Goal: Navigation & Orientation: Go to known website

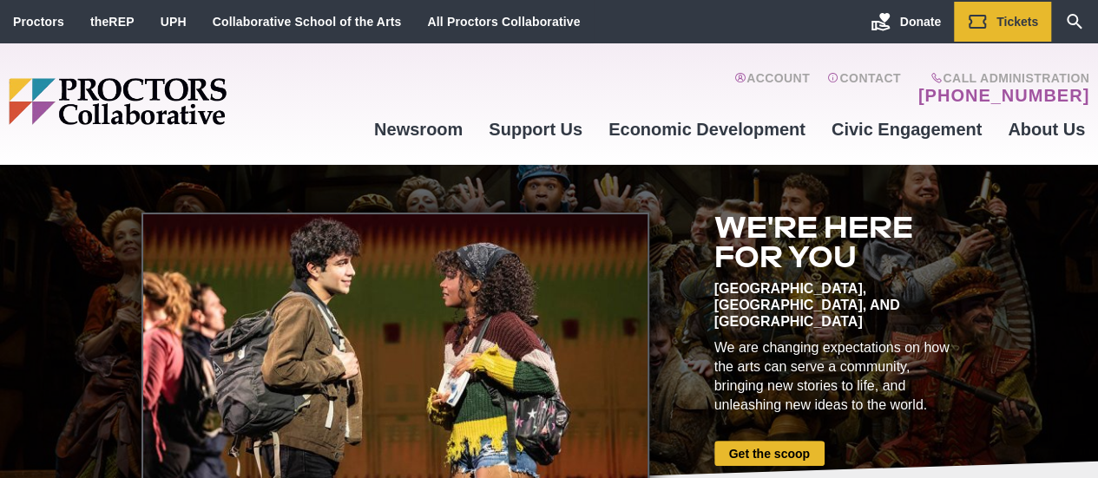
click at [286, 82] on img "Main site navigation and header" at bounding box center [184, 101] width 351 height 47
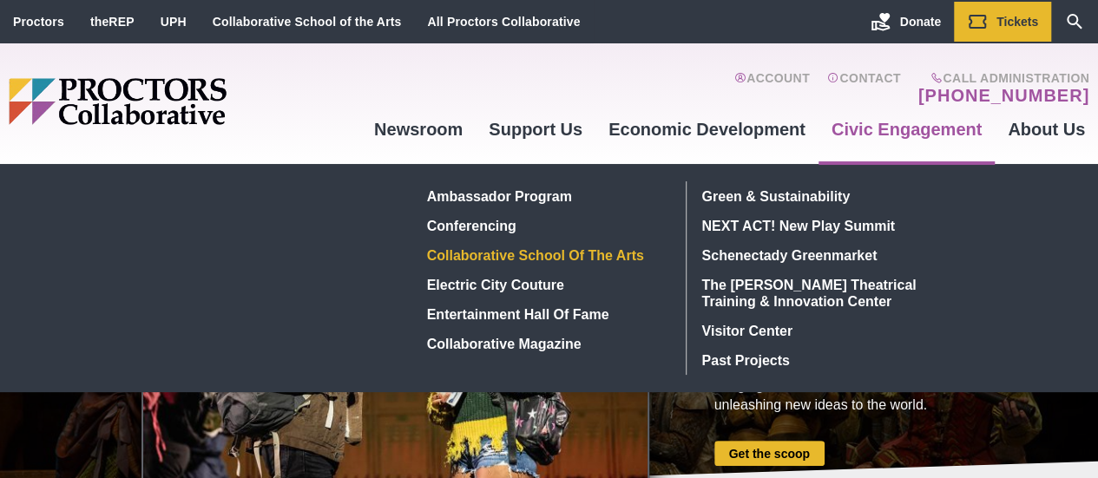
click at [614, 263] on link "Collaborative School of the Arts" at bounding box center [546, 255] width 253 height 30
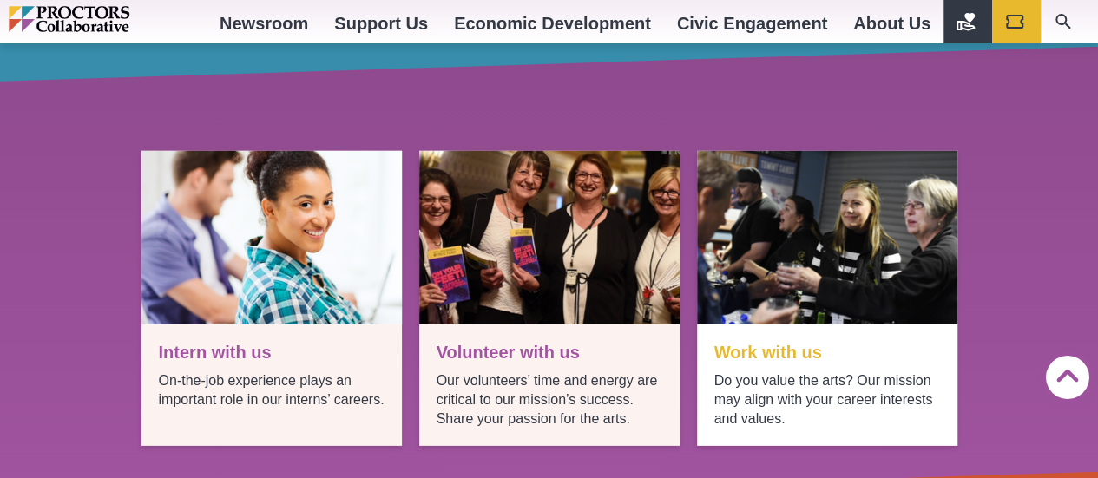
scroll to position [2257, 0]
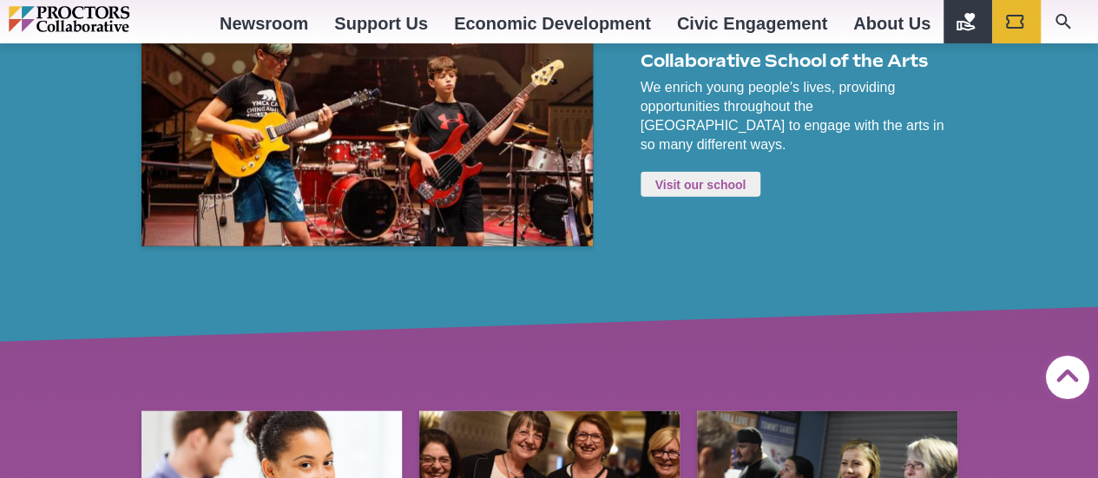
click at [719, 197] on link "Visit our school" at bounding box center [701, 184] width 121 height 25
